Goal: Task Accomplishment & Management: Complete application form

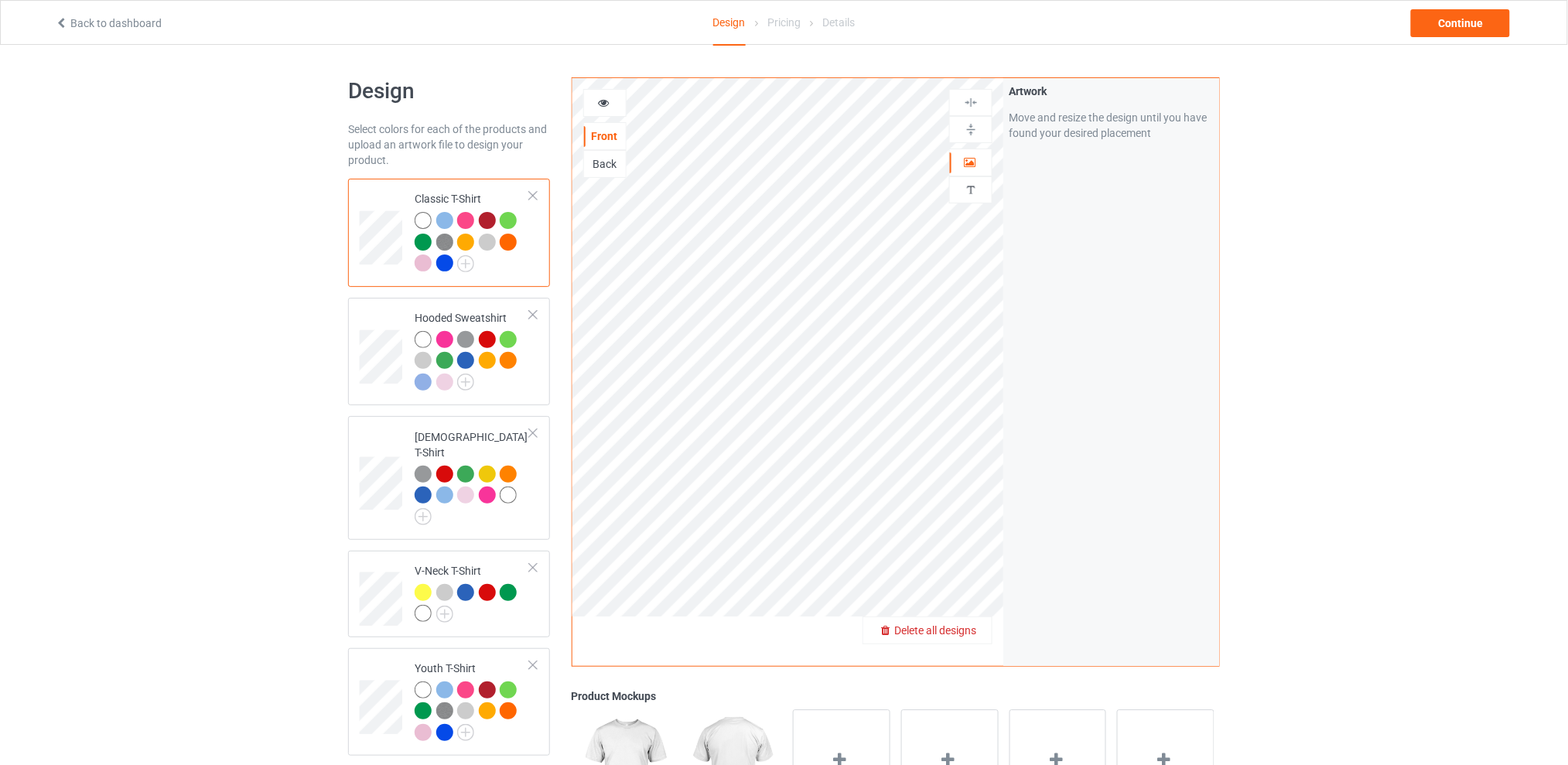
click at [976, 635] on span "Delete all designs" at bounding box center [934, 630] width 82 height 12
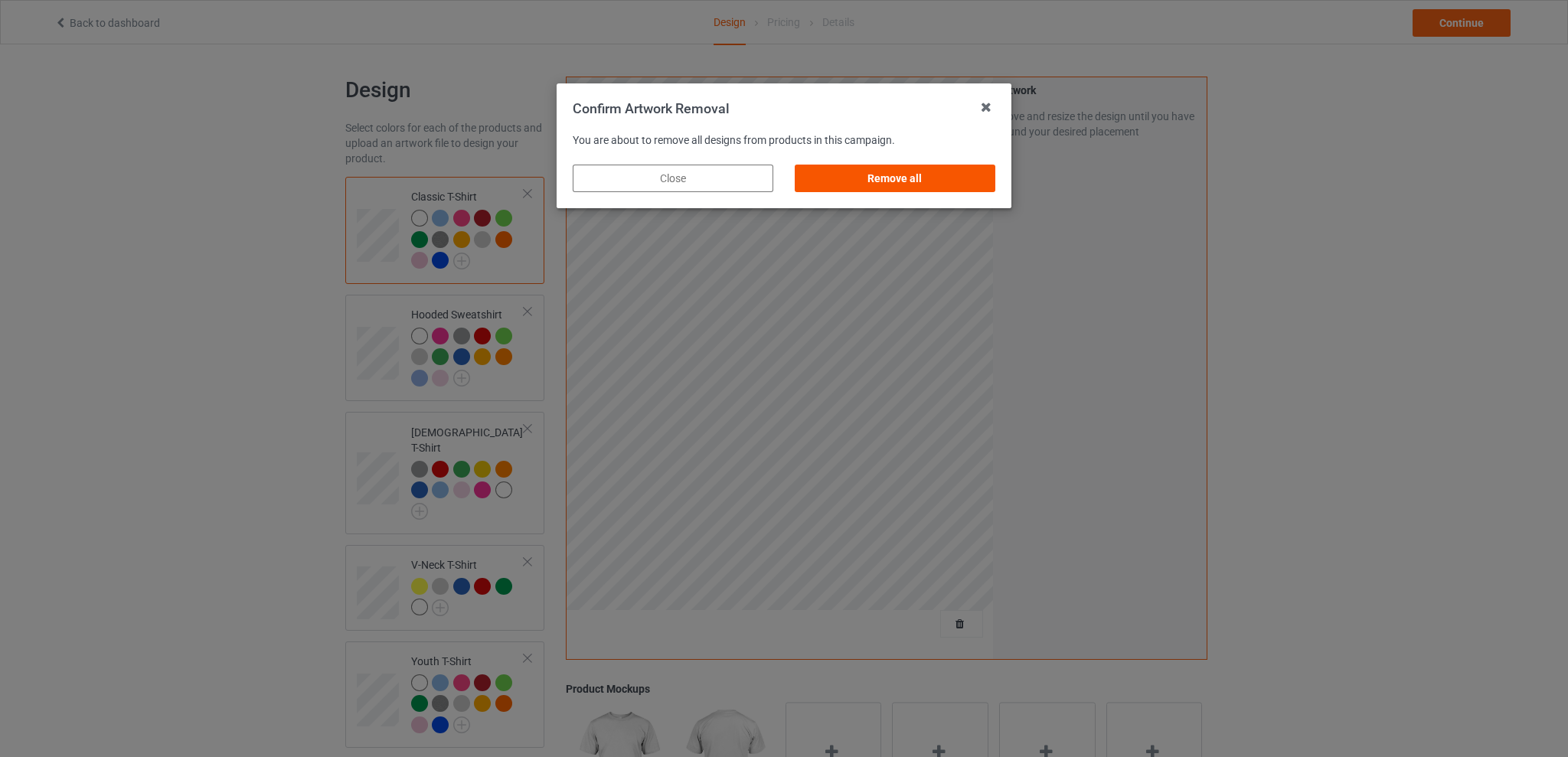
click at [924, 183] on div "Remove all" at bounding box center [894, 178] width 200 height 27
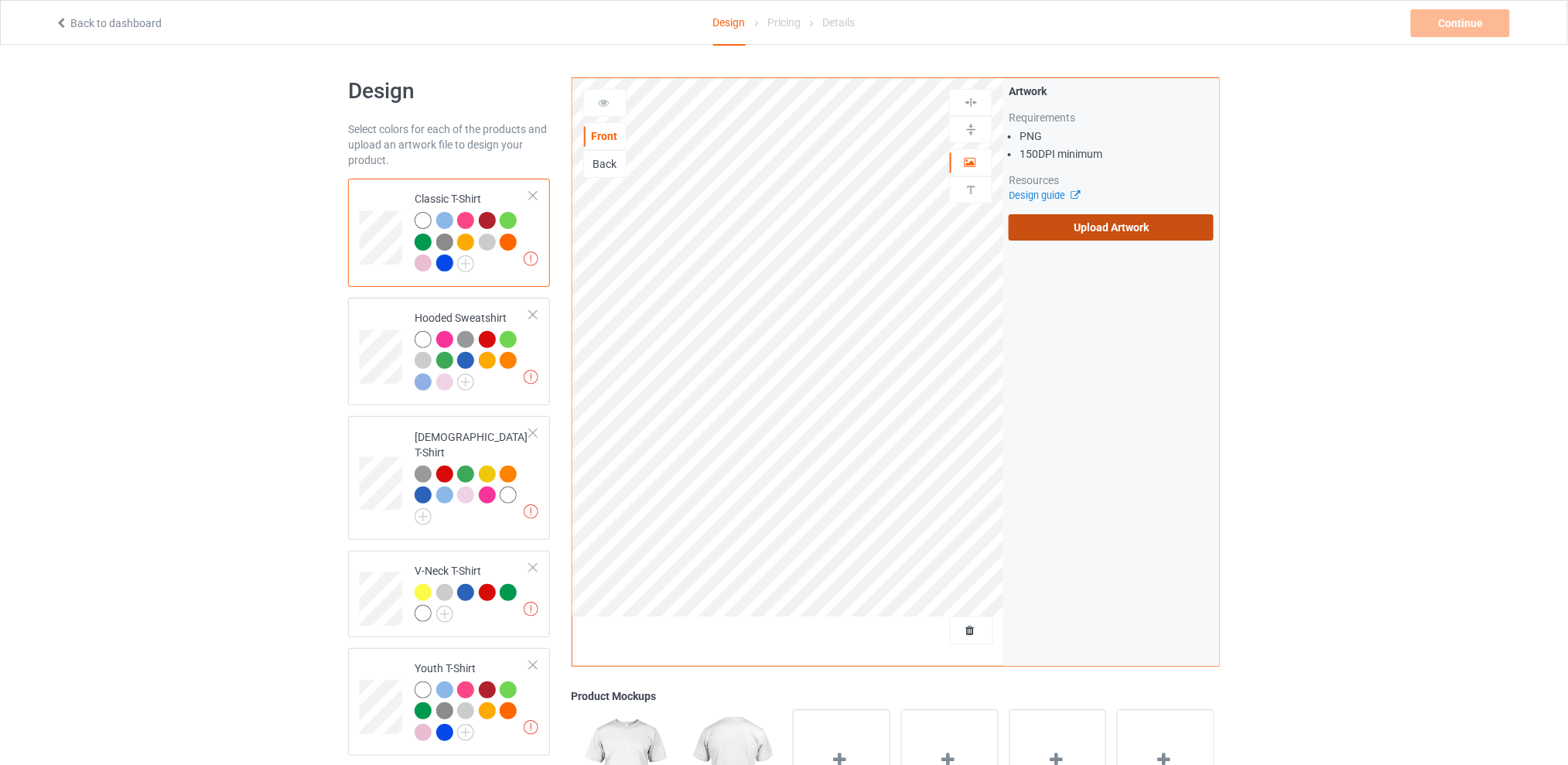
click at [1059, 228] on label "Upload Artwork" at bounding box center [1111, 227] width 205 height 26
click at [0, 0] on input "Upload Artwork" at bounding box center [0, 0] width 0 height 0
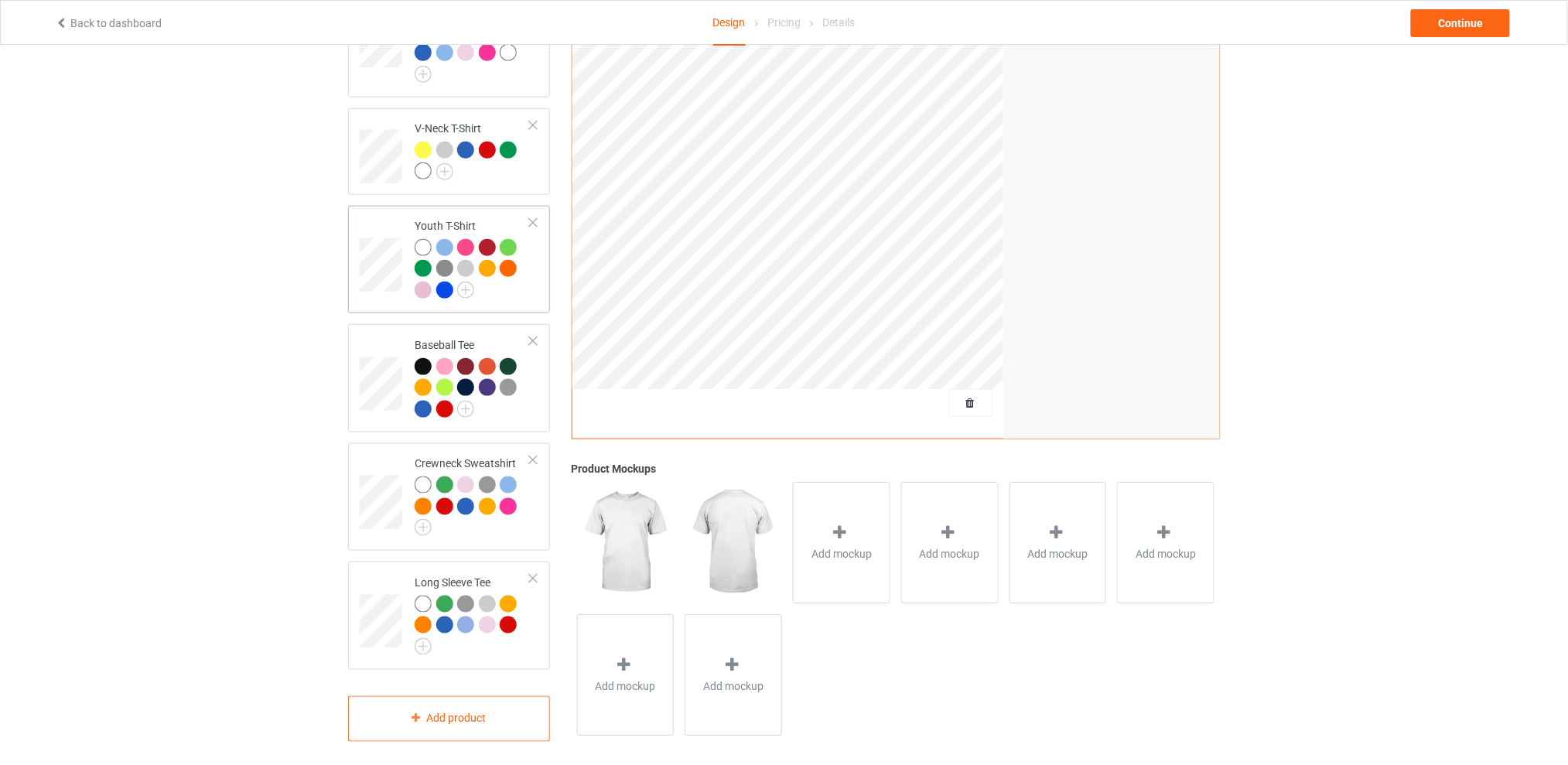
scroll to position [237, 0]
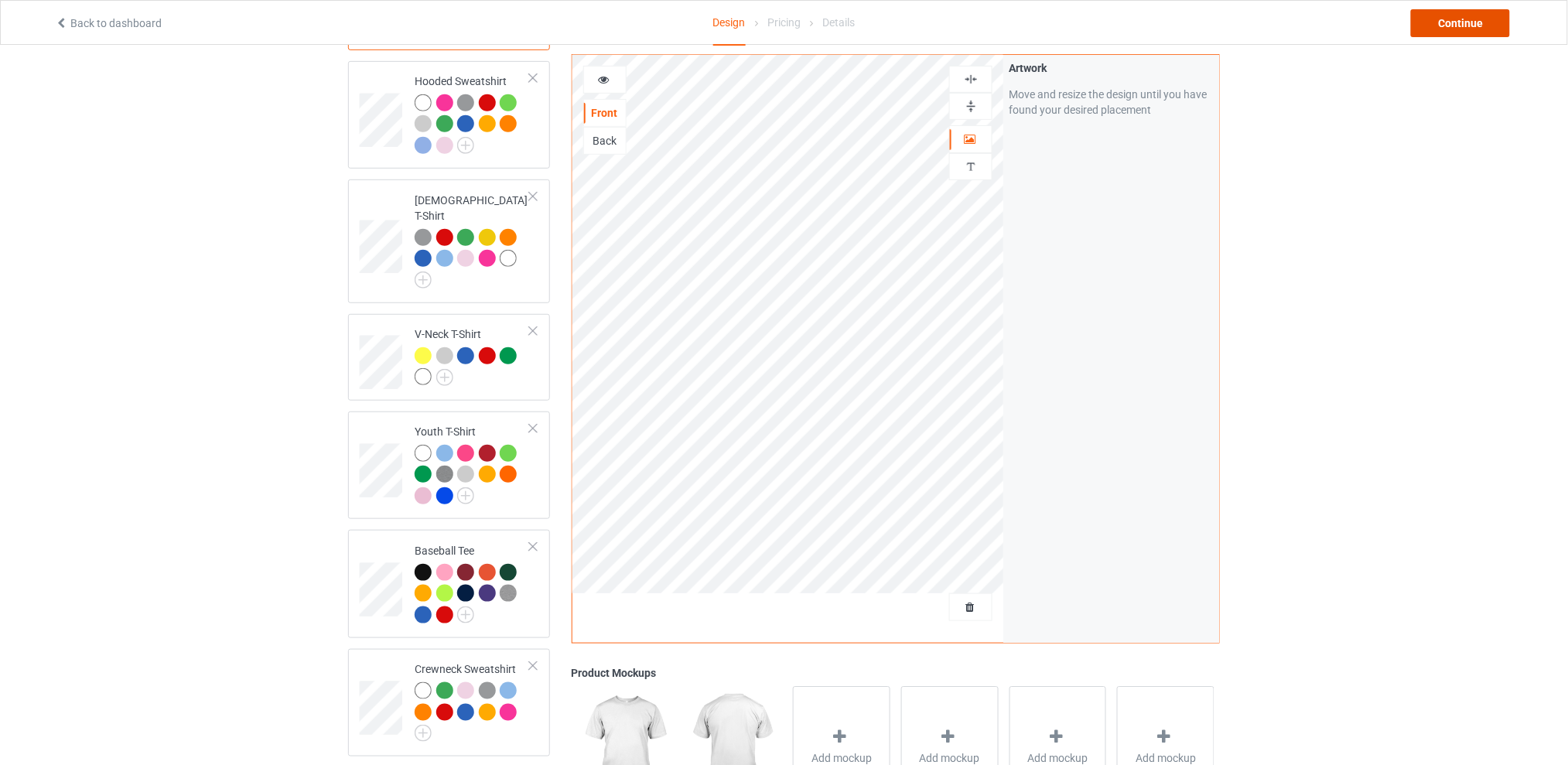
click at [1446, 21] on div "Continue" at bounding box center [1461, 23] width 99 height 28
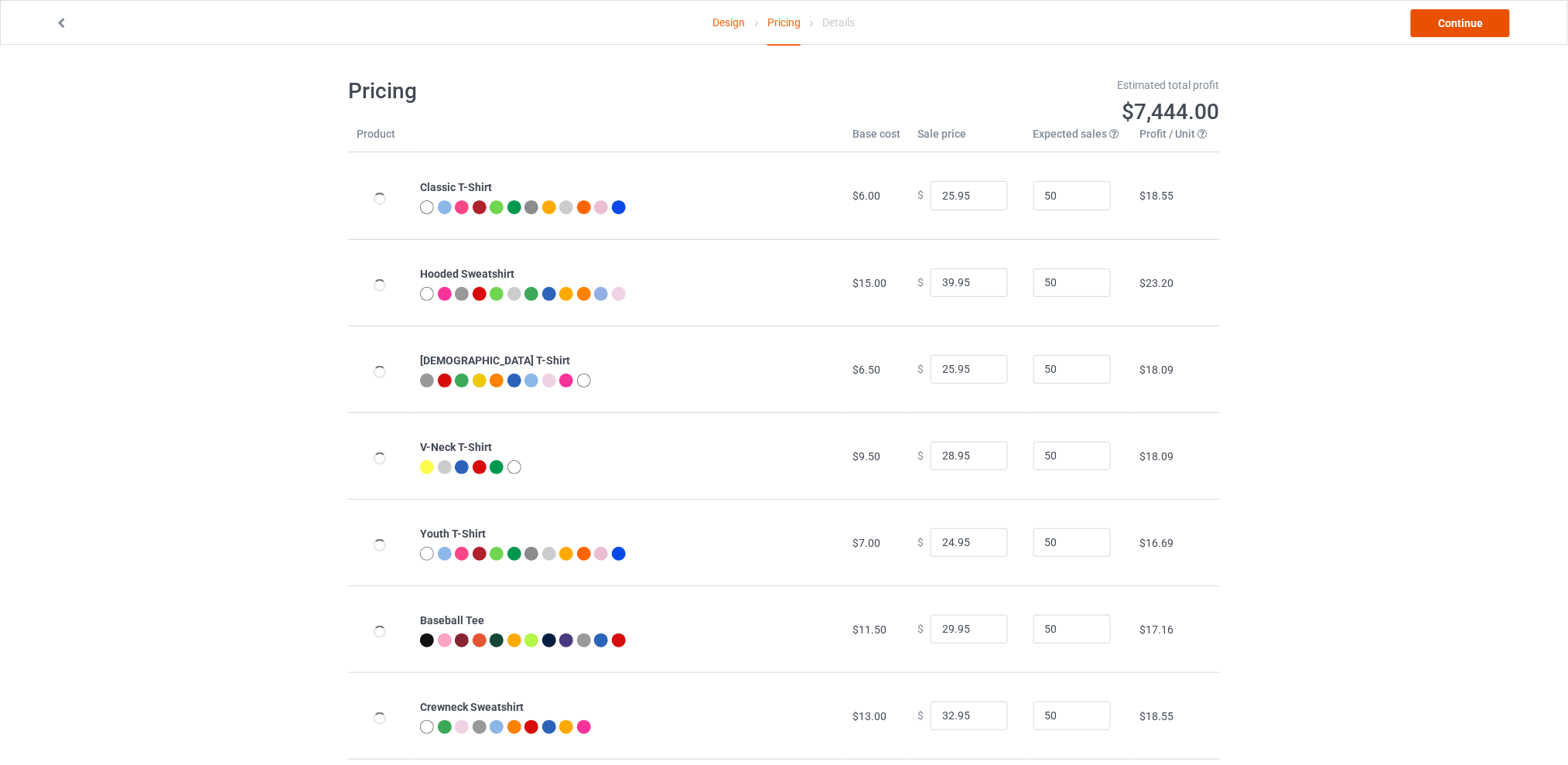
click at [1446, 21] on link "Continue" at bounding box center [1461, 23] width 99 height 28
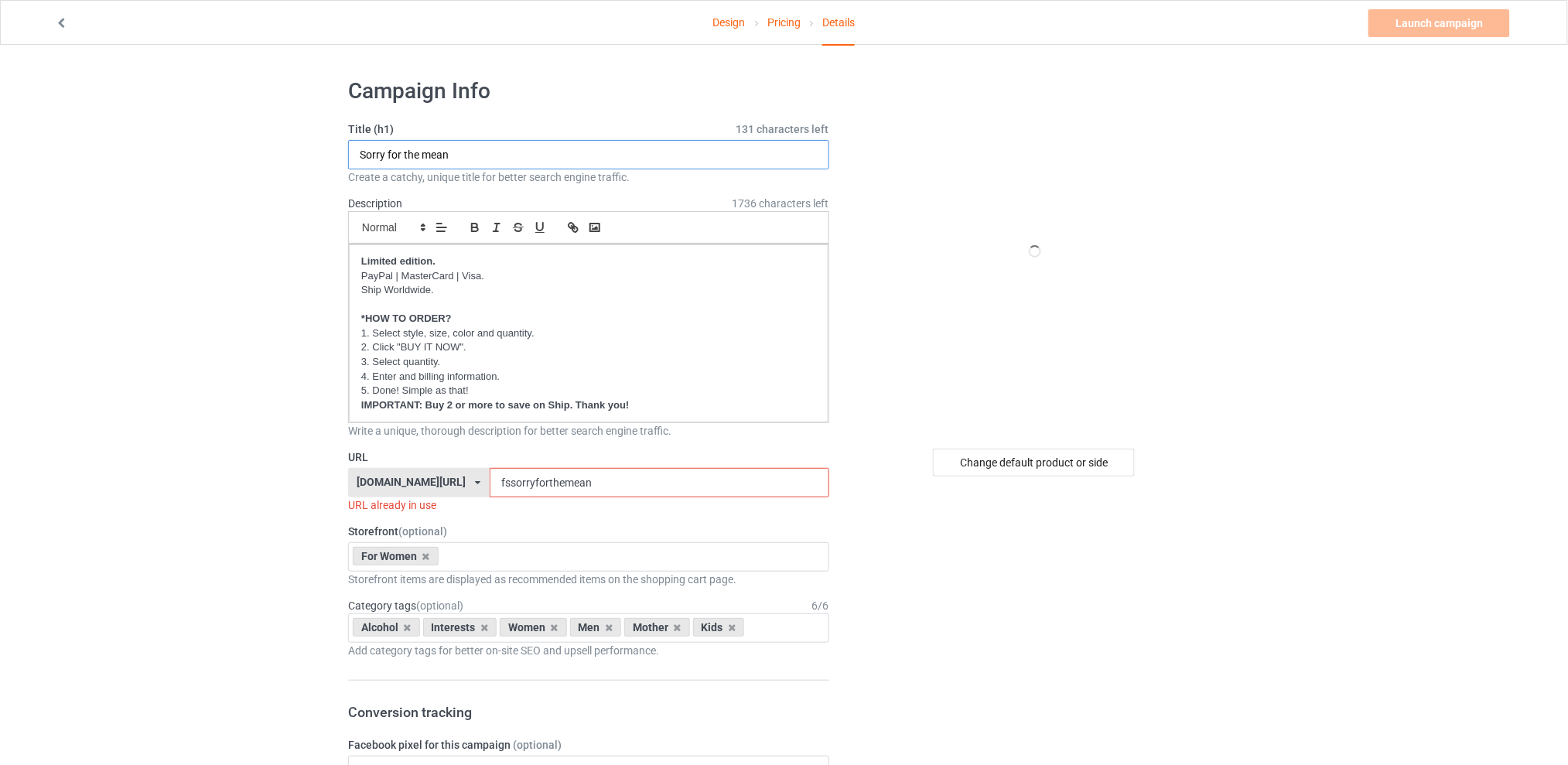
drag, startPoint x: 324, startPoint y: 160, endPoint x: 291, endPoint y: 162, distance: 33.1
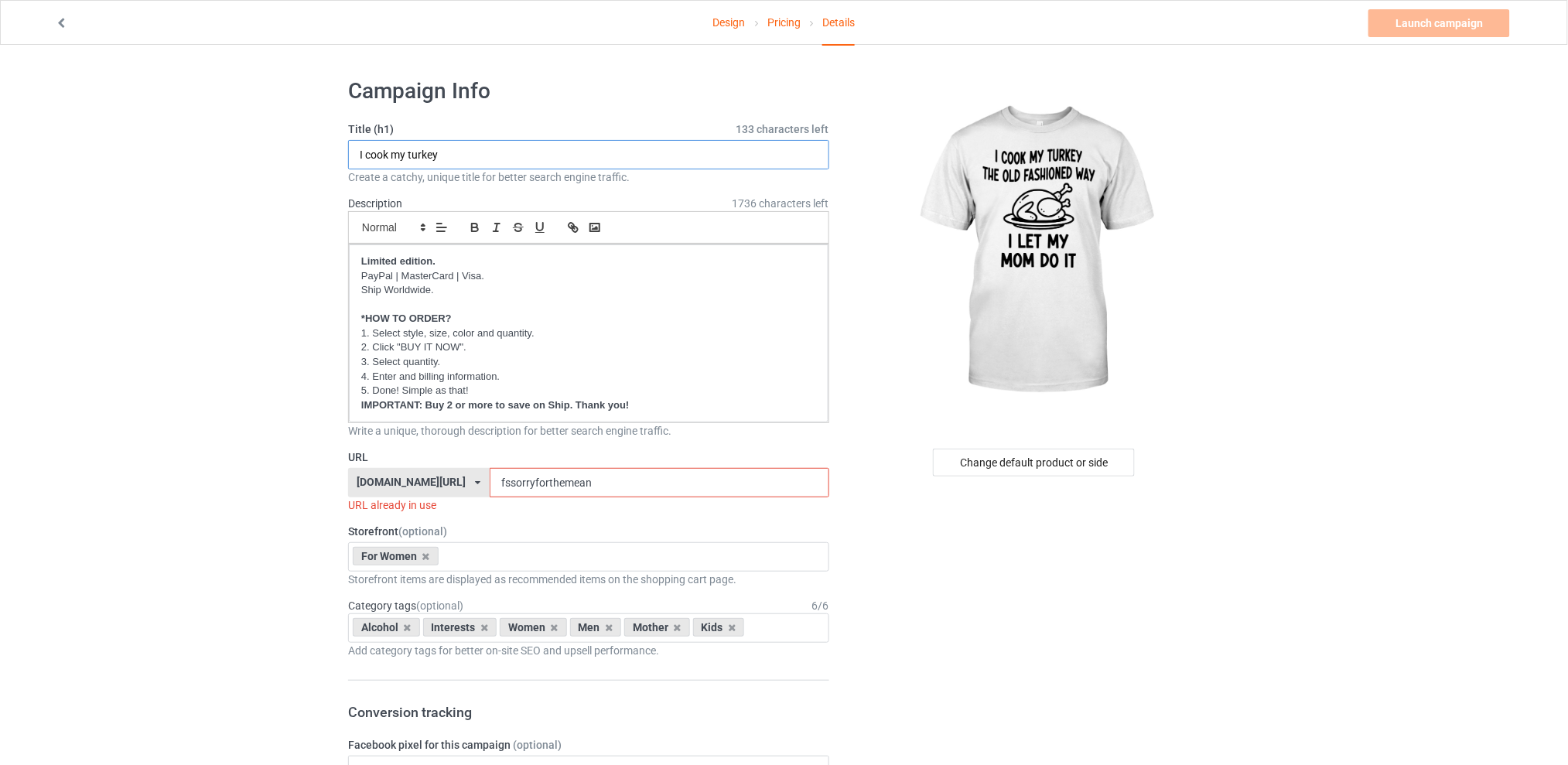
type input "I cook my turkey"
drag, startPoint x: 592, startPoint y: 482, endPoint x: 478, endPoint y: 483, distance: 114.0
click at [478, 483] on div "[DOMAIN_NAME][URL] [DOMAIN_NAME][URL] [DOMAIN_NAME][URL] [DOMAIN_NAME][URL] 5d7…" at bounding box center [589, 482] width 481 height 29
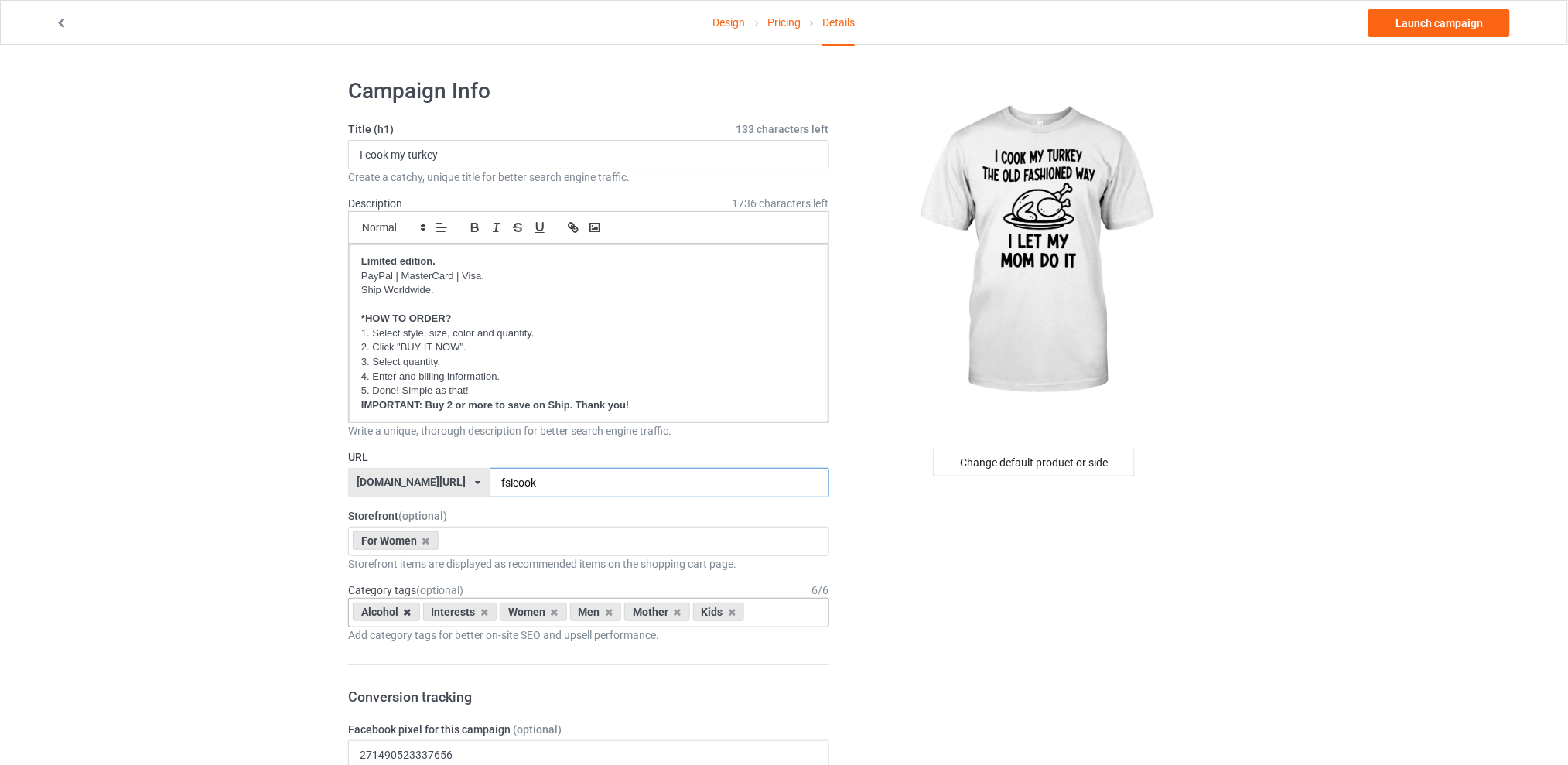
type input "fsicook"
click at [410, 615] on icon at bounding box center [407, 612] width 8 height 10
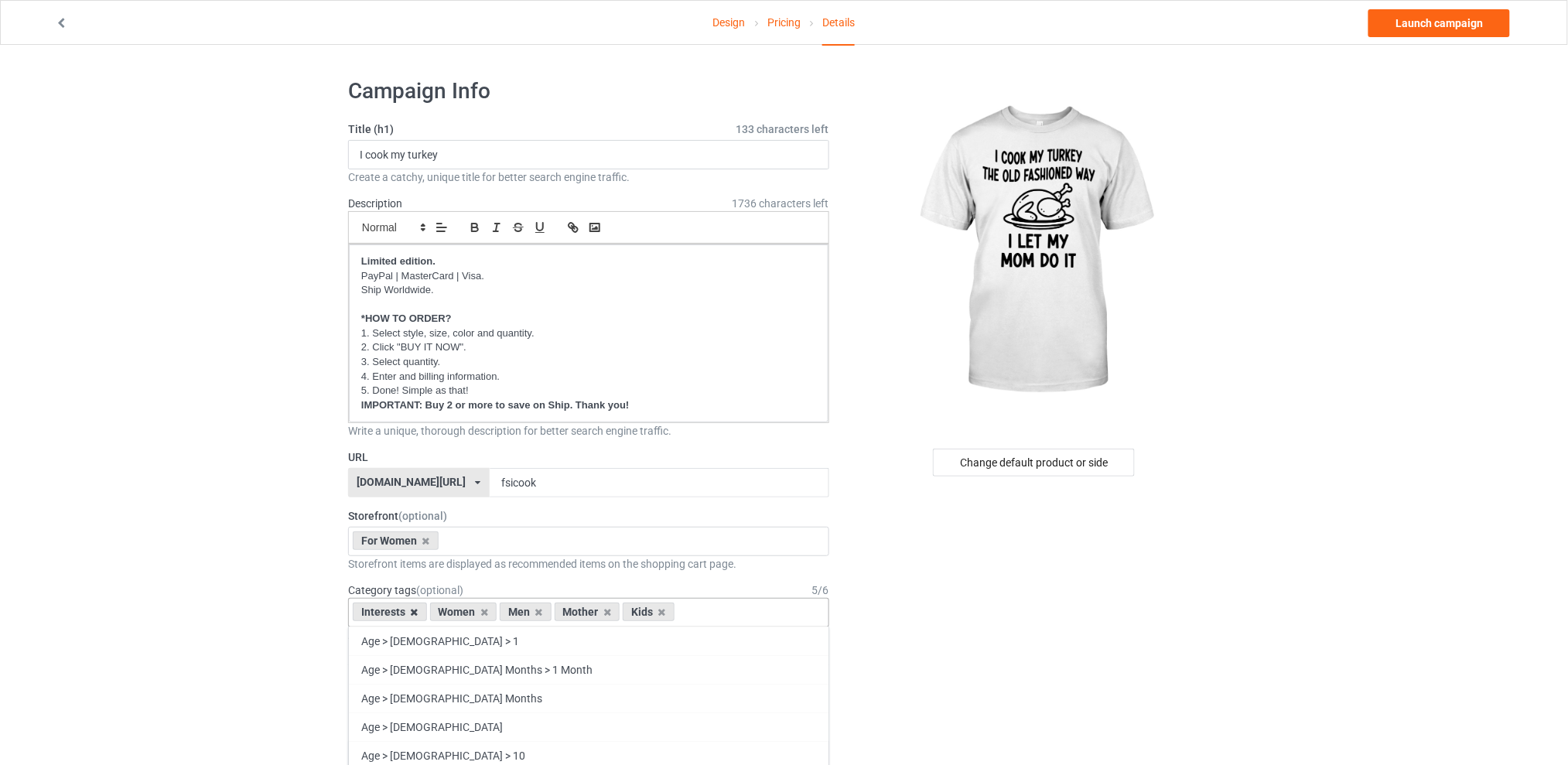
click at [415, 610] on icon at bounding box center [415, 612] width 8 height 10
click at [462, 612] on icon at bounding box center [462, 612] width 8 height 10
click at [477, 612] on icon at bounding box center [476, 612] width 8 height 10
click at [460, 614] on icon at bounding box center [462, 612] width 8 height 10
click at [477, 545] on div "For Women Best Sellers Best Friend Sister - Aunt [DATE] For Christmas Sistaaaaa…" at bounding box center [589, 541] width 481 height 29
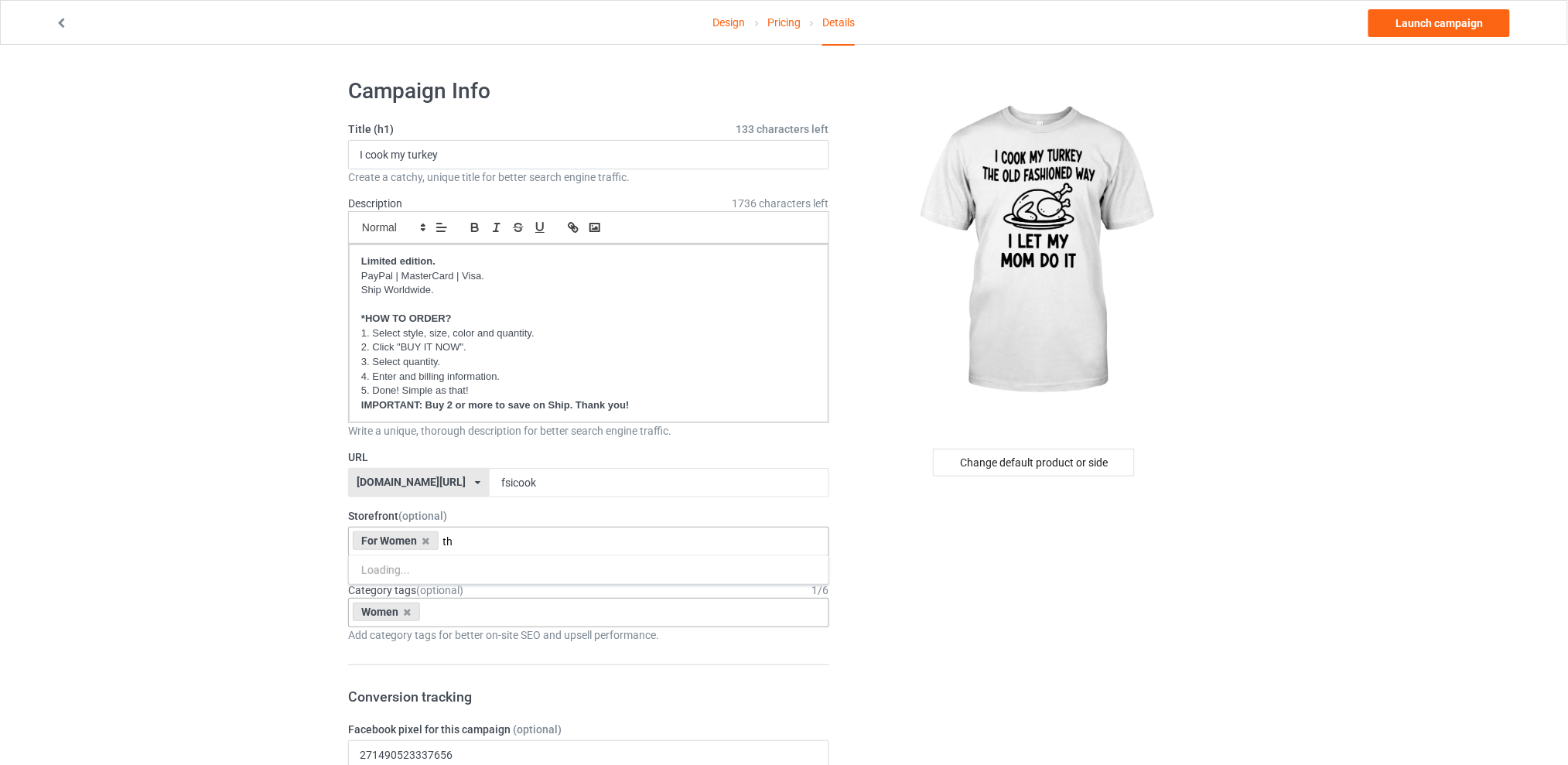
type input "t"
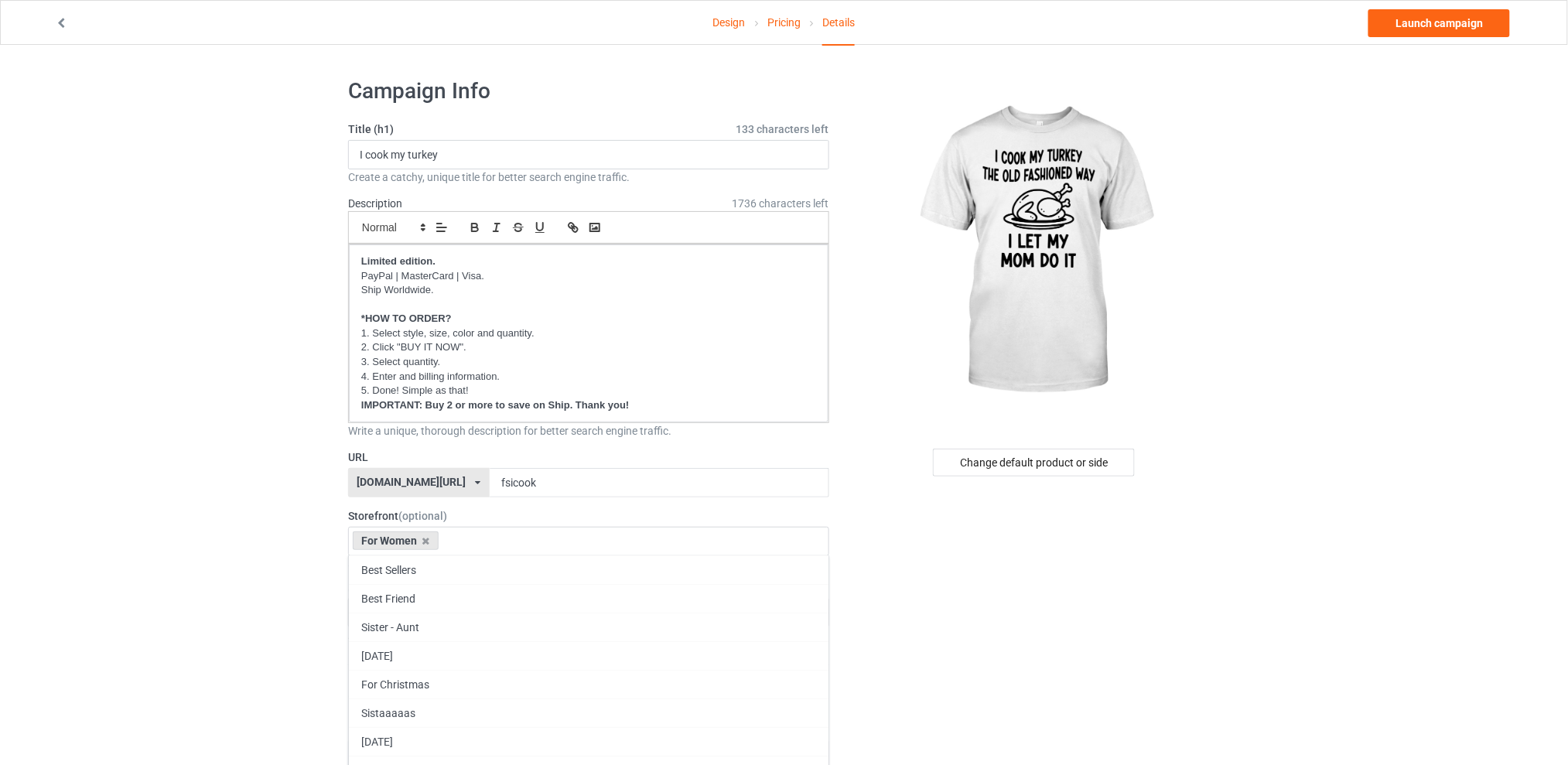
drag, startPoint x: 1081, startPoint y: 626, endPoint x: 1031, endPoint y: 627, distance: 50.0
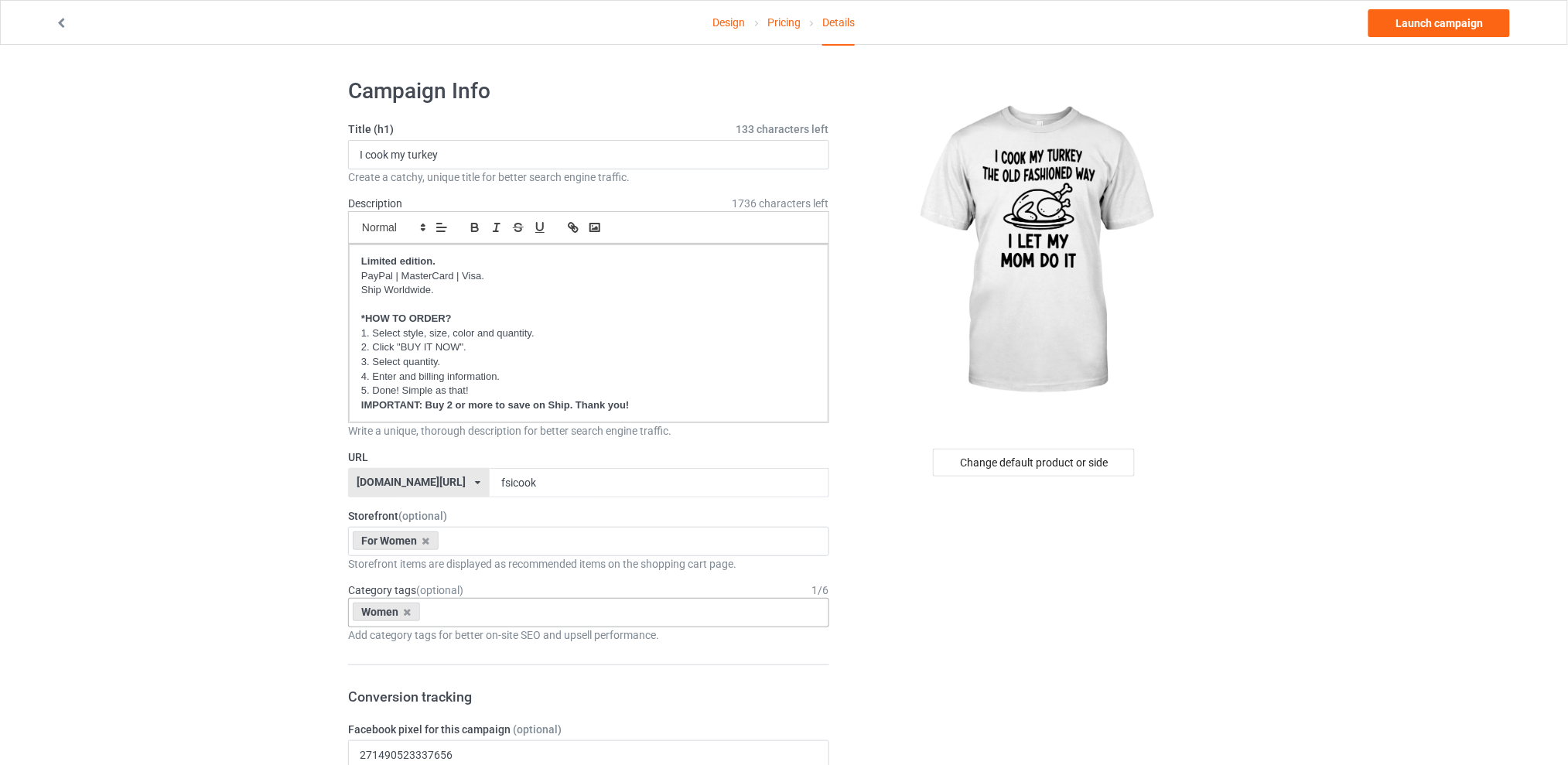
click at [462, 616] on div "Women Age > [DEMOGRAPHIC_DATA] > 1 Age > [DEMOGRAPHIC_DATA] Months > 1 Month Ag…" at bounding box center [589, 612] width 481 height 29
type input "thanks"
click at [520, 648] on div "Holidays & Events > US Holidays > [DATE][DATE]" at bounding box center [589, 640] width 480 height 28
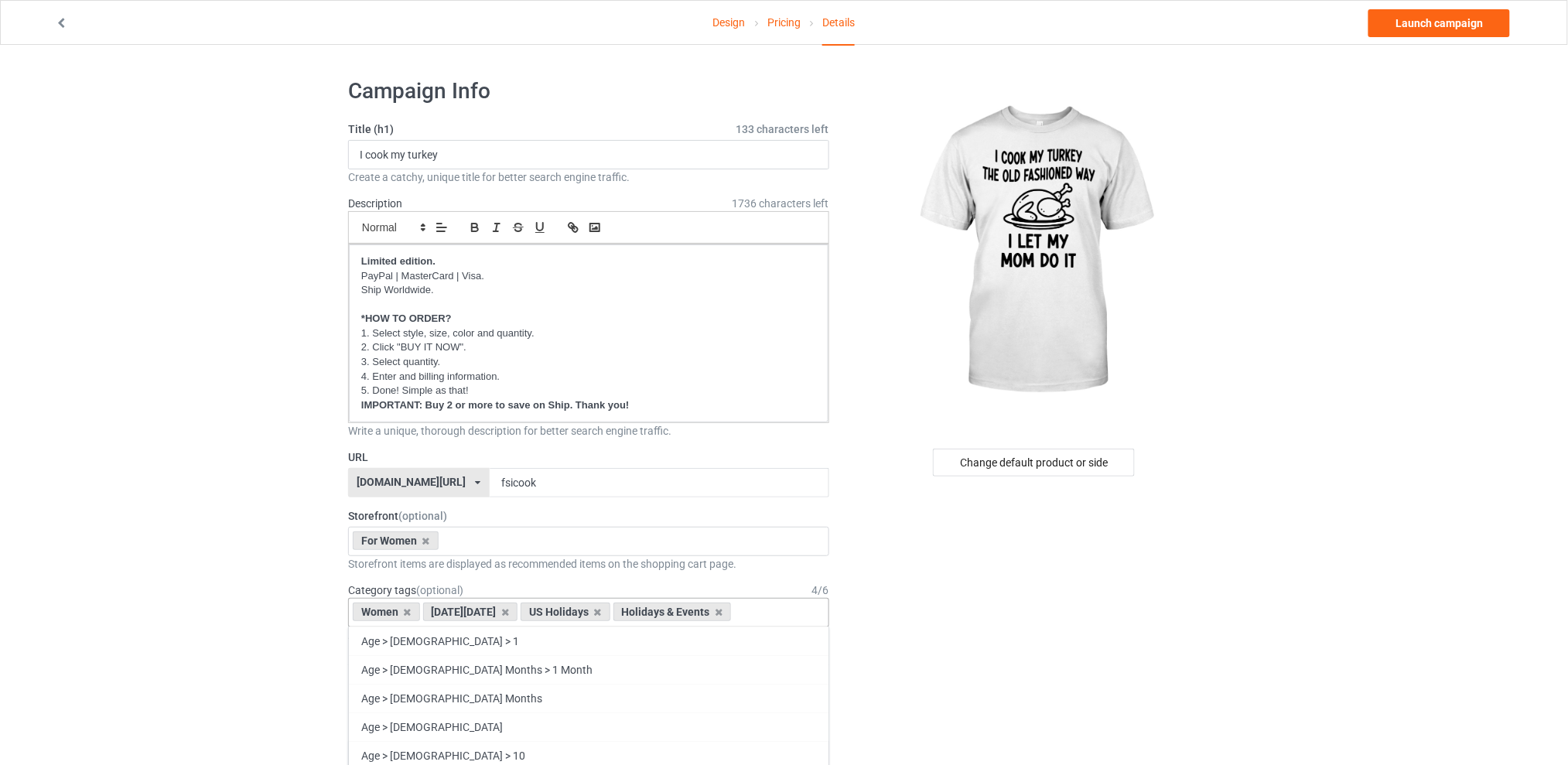
drag, startPoint x: 1092, startPoint y: 624, endPoint x: 1049, endPoint y: 512, distance: 120.0
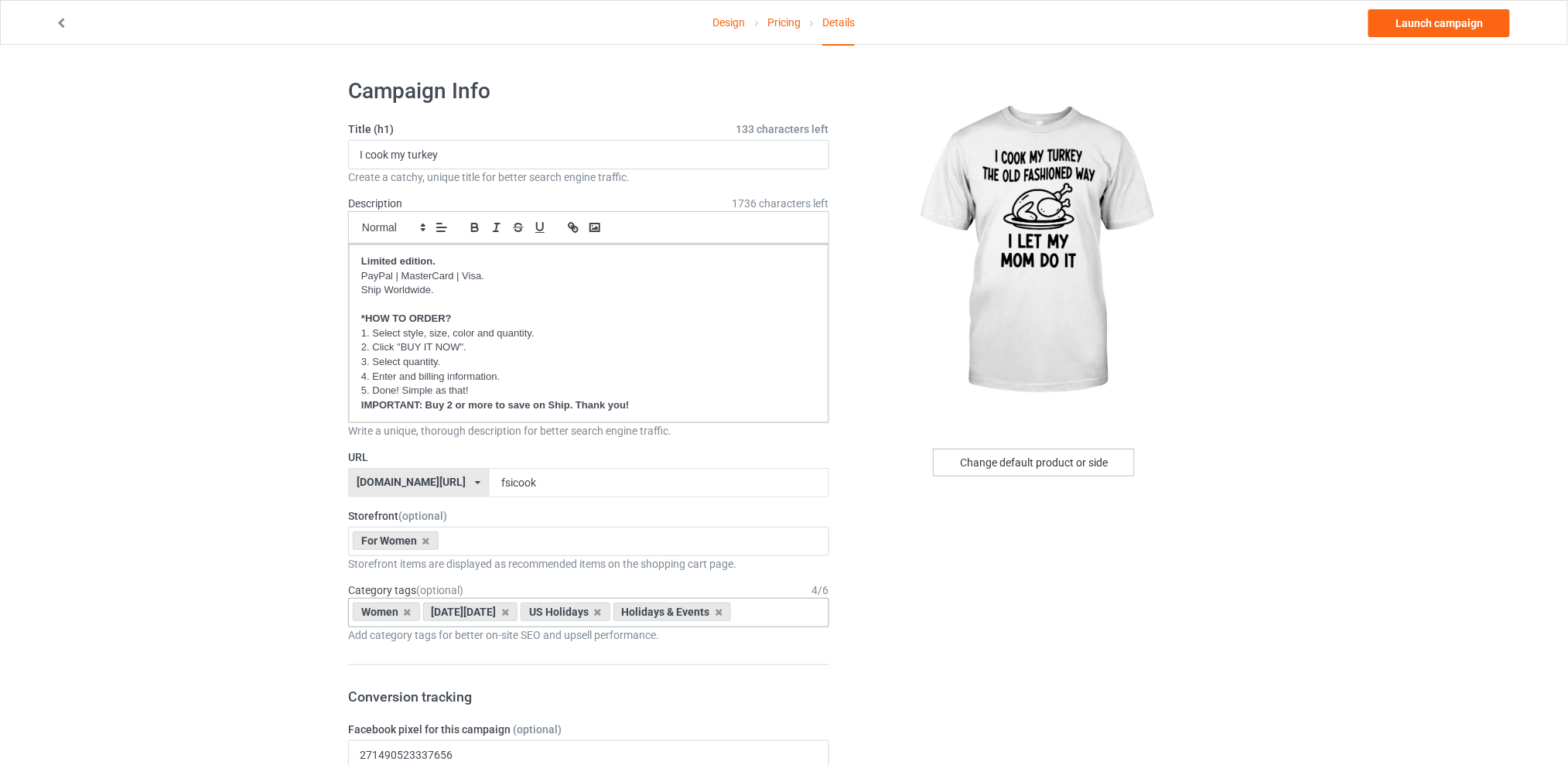
click at [999, 464] on div "Change default product or side" at bounding box center [1034, 463] width 202 height 28
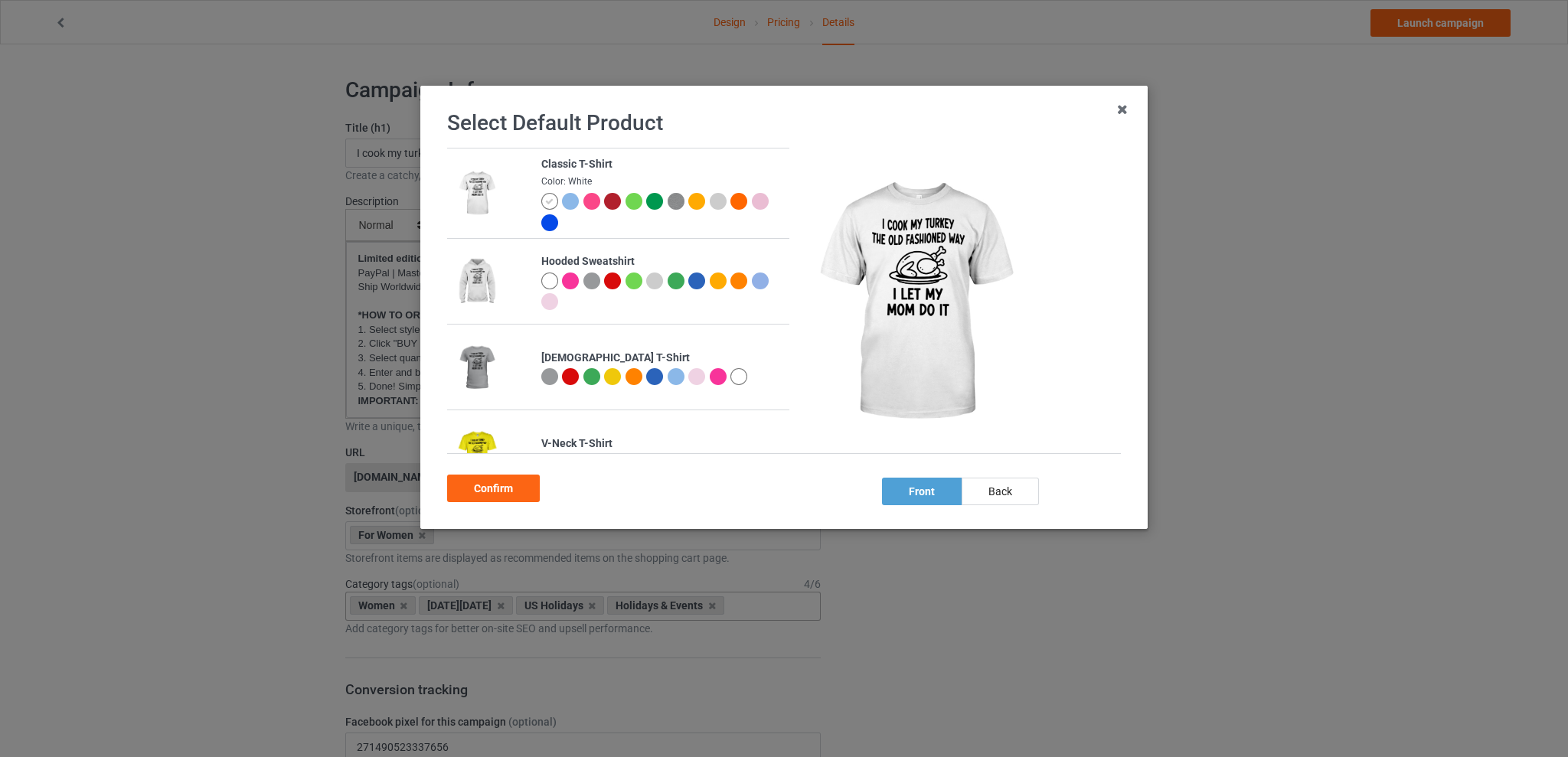
click at [741, 371] on div at bounding box center [738, 376] width 17 height 17
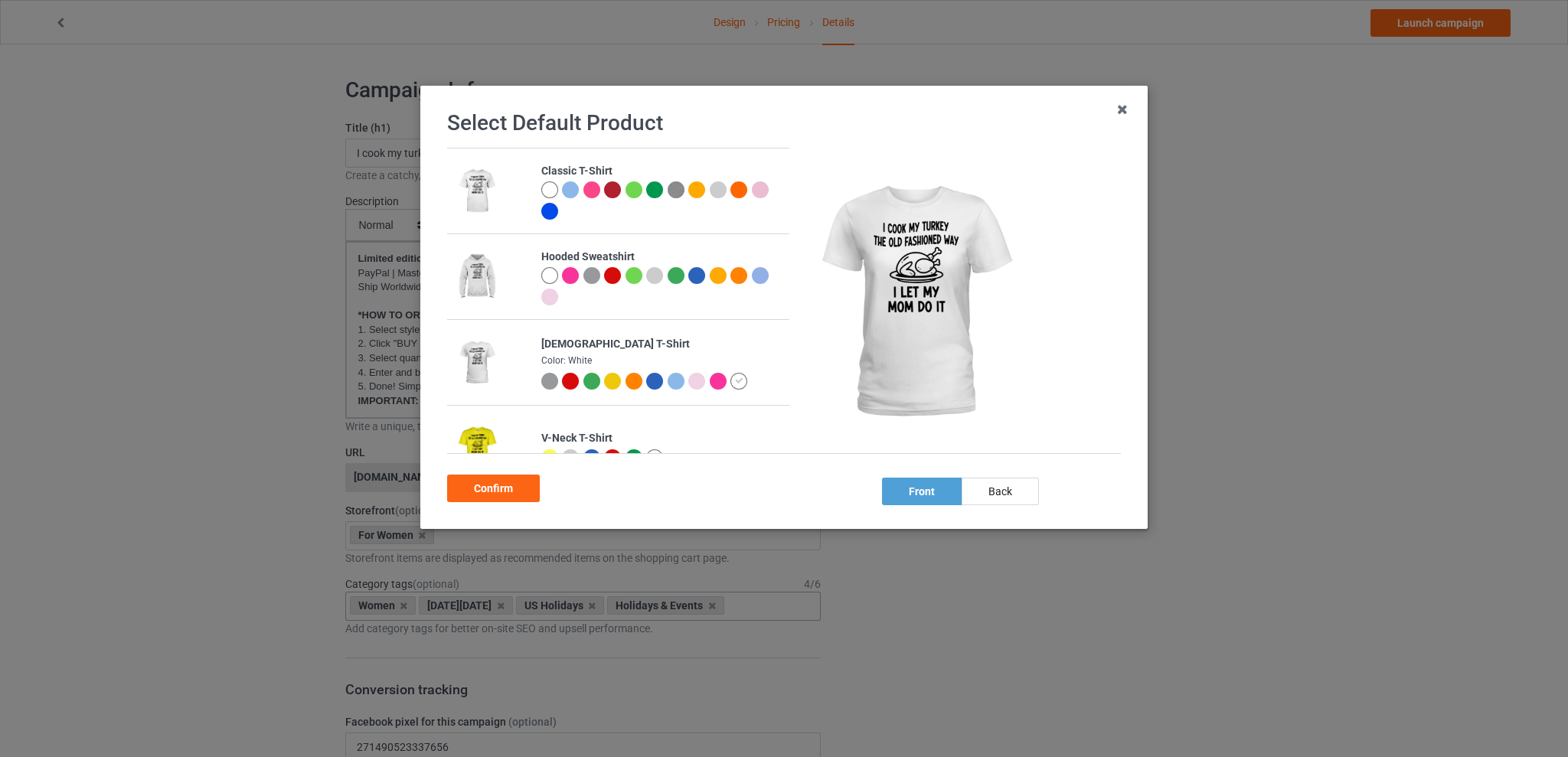
click at [693, 376] on div at bounding box center [696, 381] width 17 height 17
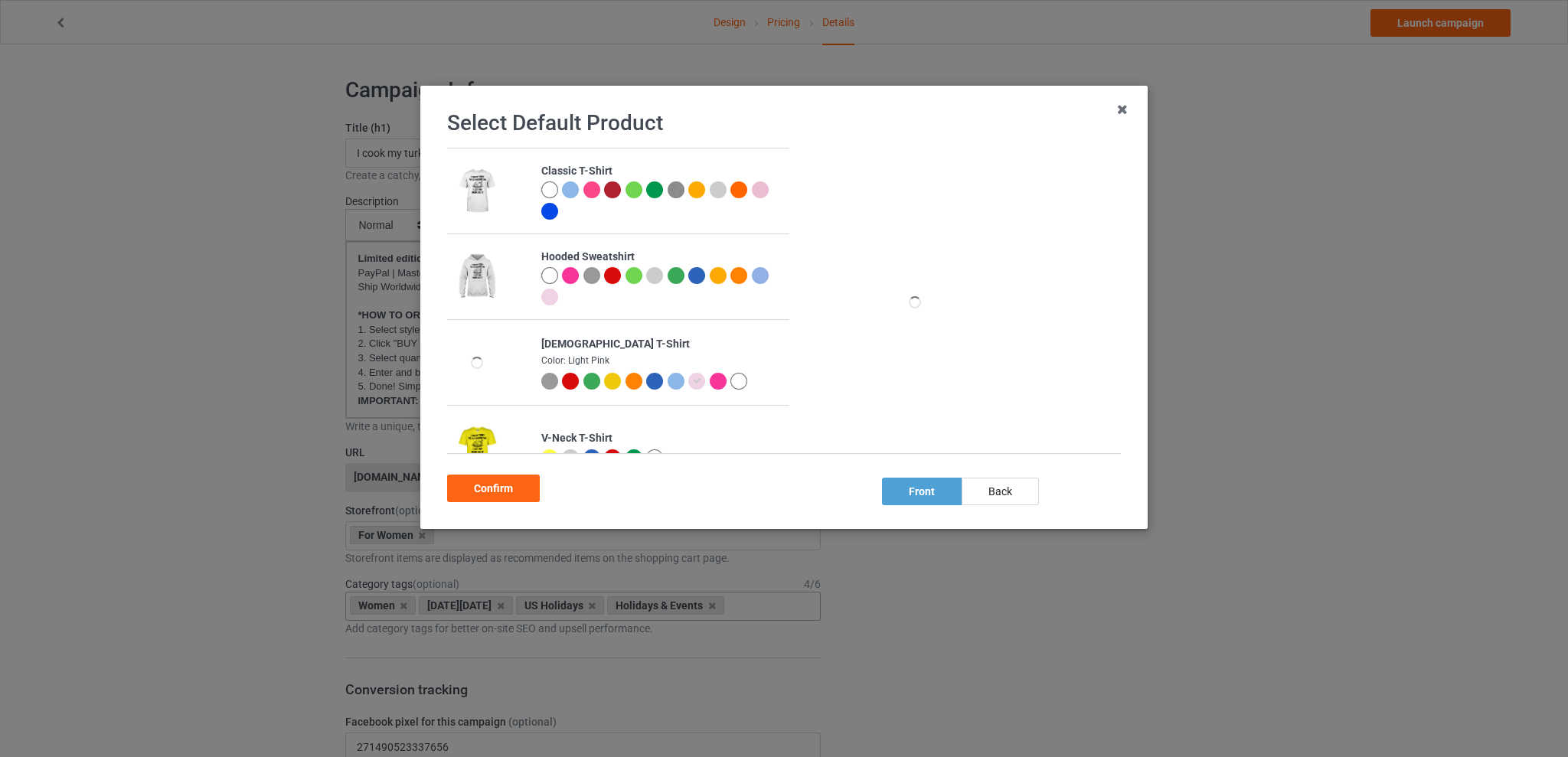
click at [732, 381] on div at bounding box center [738, 381] width 17 height 17
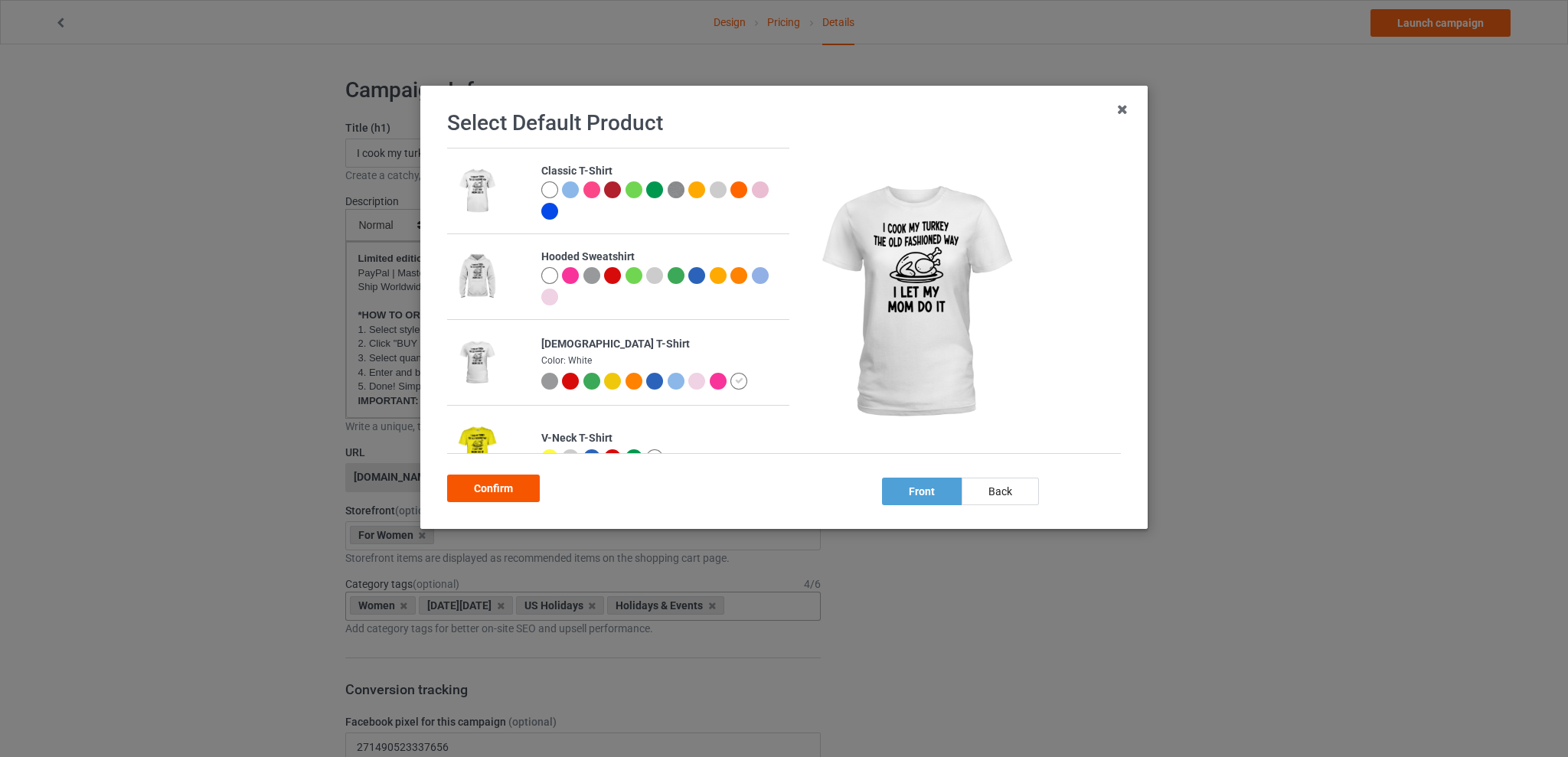
click at [488, 490] on div "Confirm" at bounding box center [493, 488] width 93 height 27
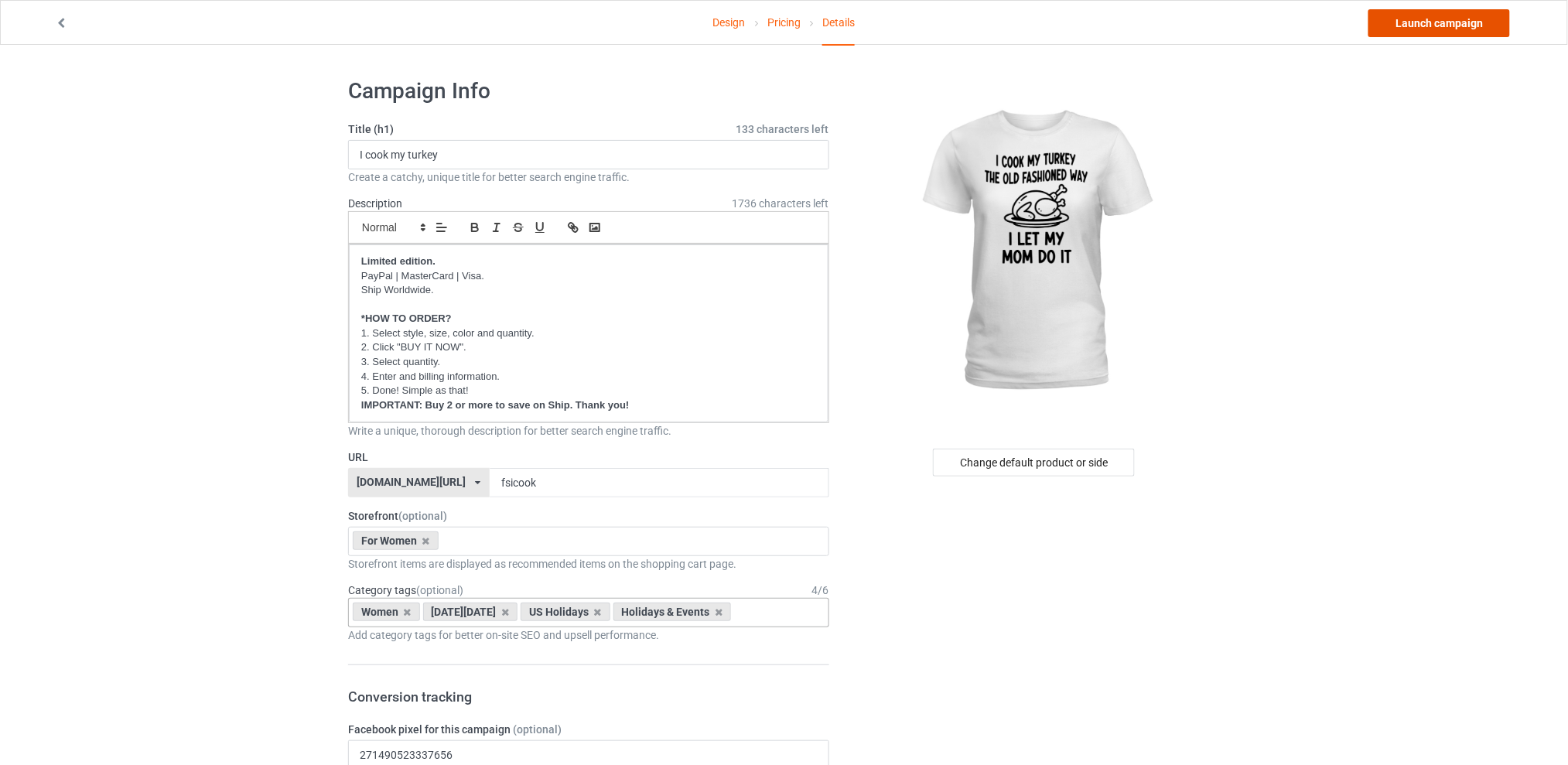
click at [1414, 20] on link "Launch campaign" at bounding box center [1439, 23] width 142 height 28
